Goal: Information Seeking & Learning: Check status

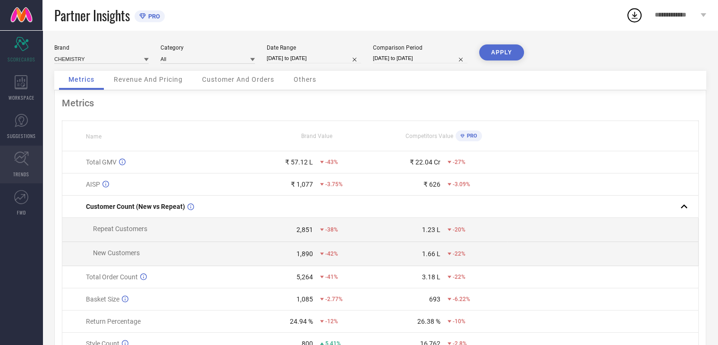
click at [31, 165] on link "TRENDS" at bounding box center [21, 164] width 43 height 38
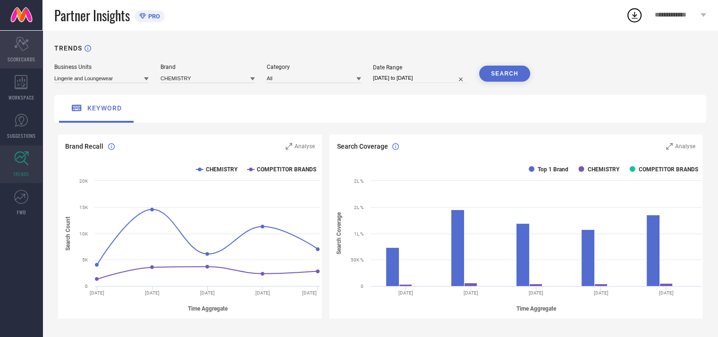
click at [19, 50] on icon "Scorecard" at bounding box center [21, 44] width 15 height 14
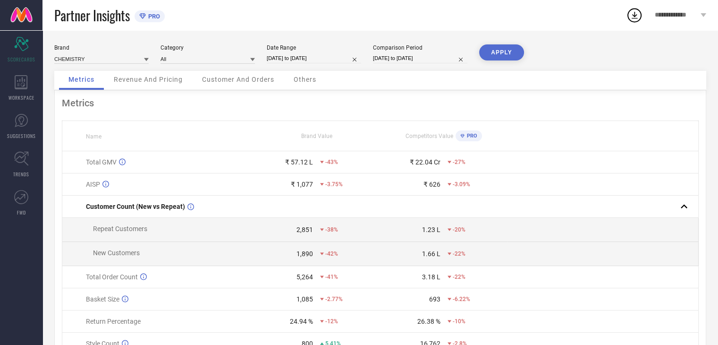
scroll to position [52, 0]
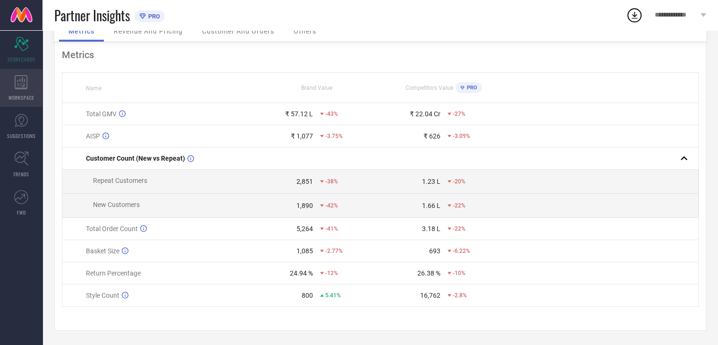
click at [29, 87] on div "WORKSPACE" at bounding box center [21, 88] width 43 height 38
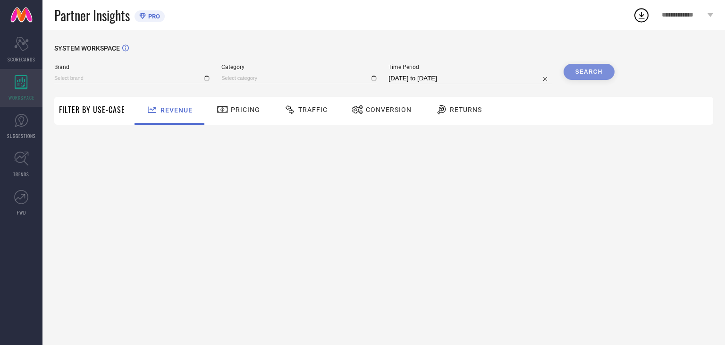
type input "CHEMISTRY"
type input "All"
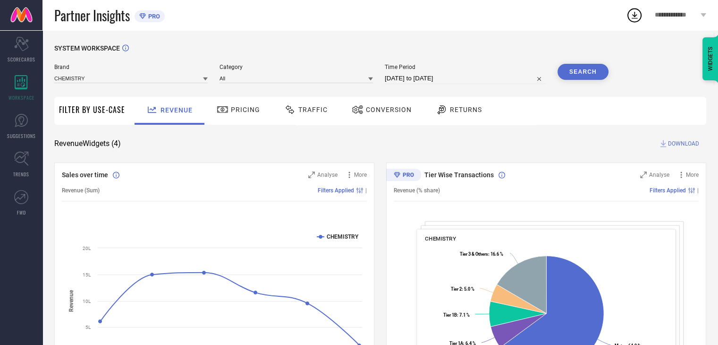
click at [315, 111] on span "Traffic" at bounding box center [312, 110] width 29 height 8
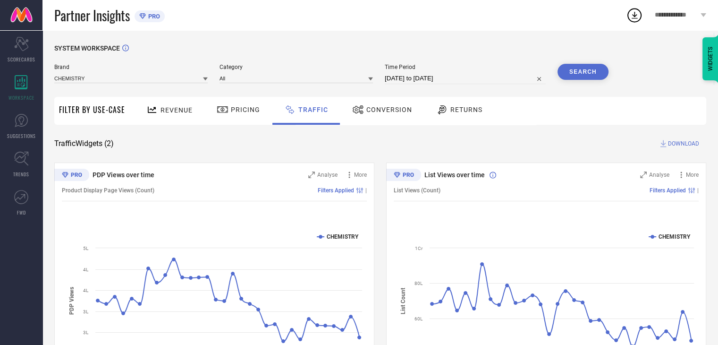
select select "6"
select select "2025"
select select "7"
select select "2025"
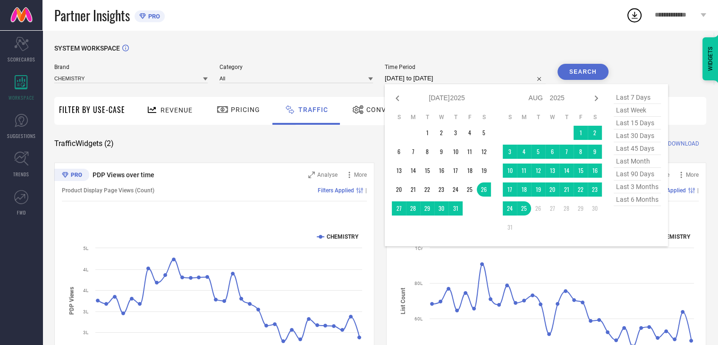
click at [491, 75] on input "[DATE] to [DATE]" at bounding box center [465, 78] width 161 height 11
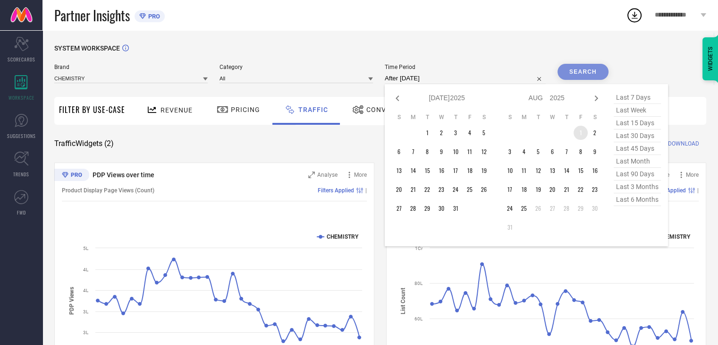
click at [582, 133] on td "1" at bounding box center [581, 133] width 14 height 14
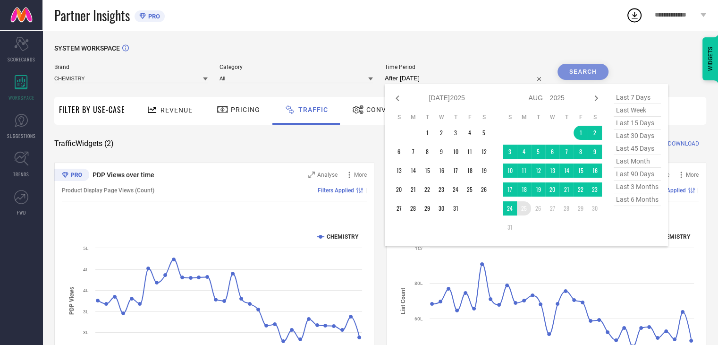
type input "[DATE] to [DATE]"
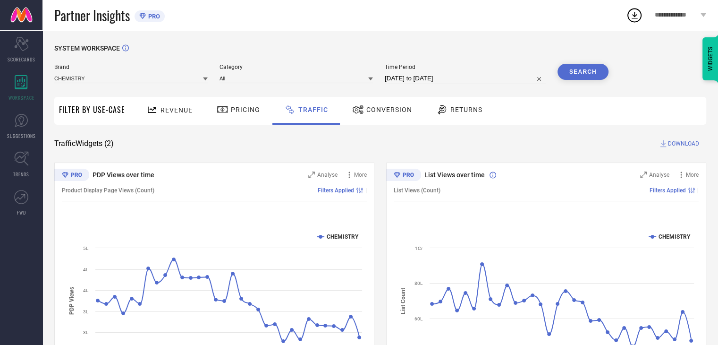
click at [585, 80] on button "Search" at bounding box center [583, 72] width 51 height 16
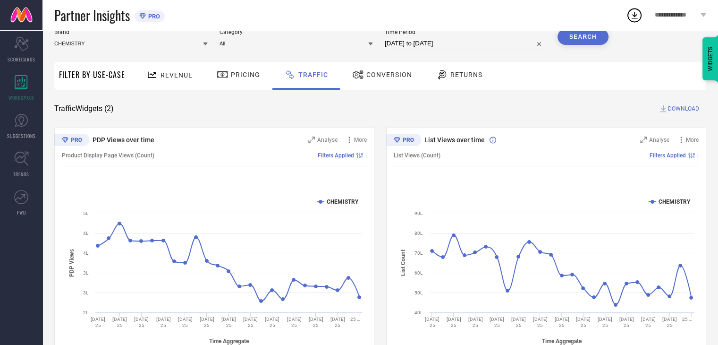
scroll to position [68, 0]
